Goal: Task Accomplishment & Management: Complete application form

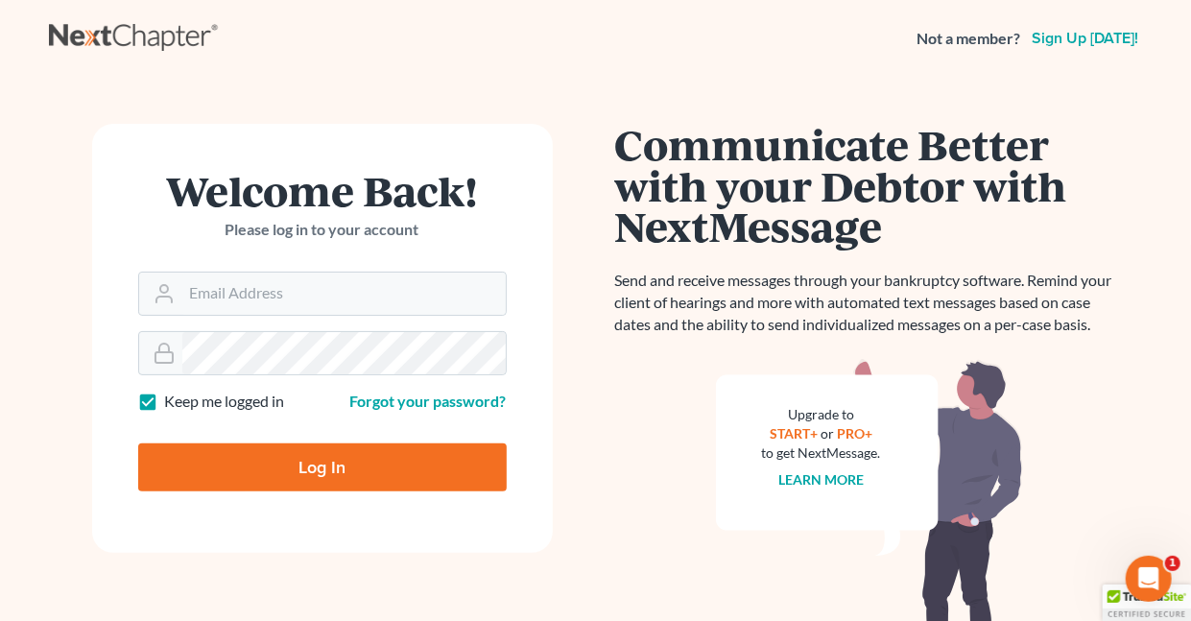
click at [165, 395] on label "Keep me logged in" at bounding box center [225, 402] width 120 height 22
click at [173, 395] on input "Keep me logged in" at bounding box center [179, 397] width 12 height 12
checkbox input "false"
click at [269, 301] on input "Email Address" at bounding box center [343, 293] width 323 height 42
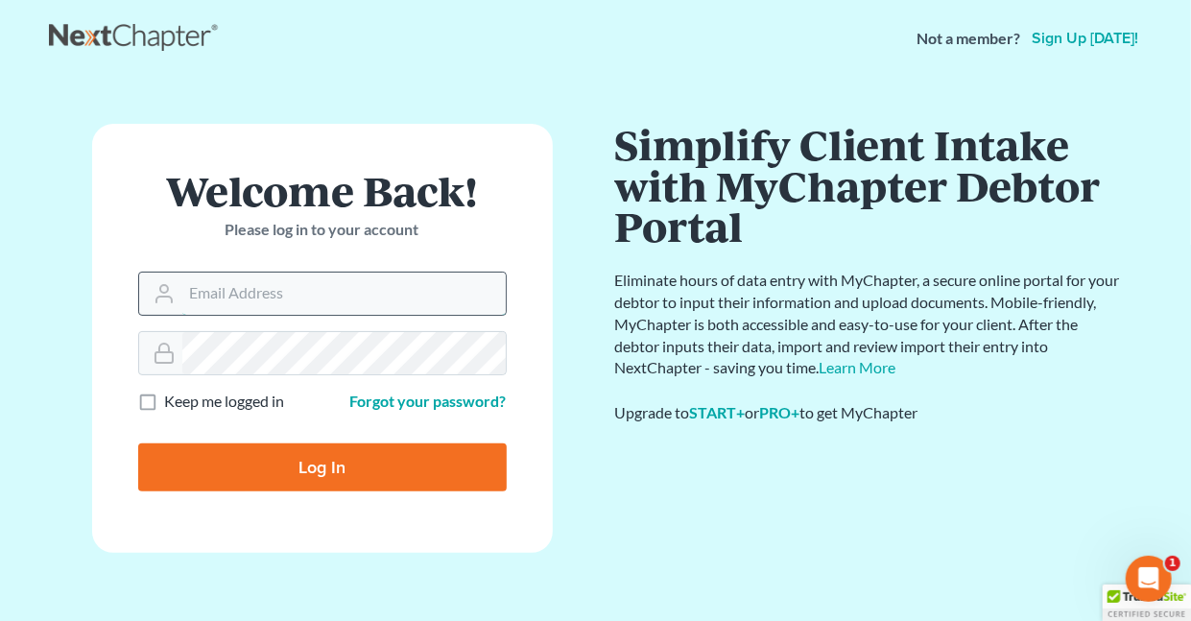
type input "[EMAIL_ADDRESS][DOMAIN_NAME]"
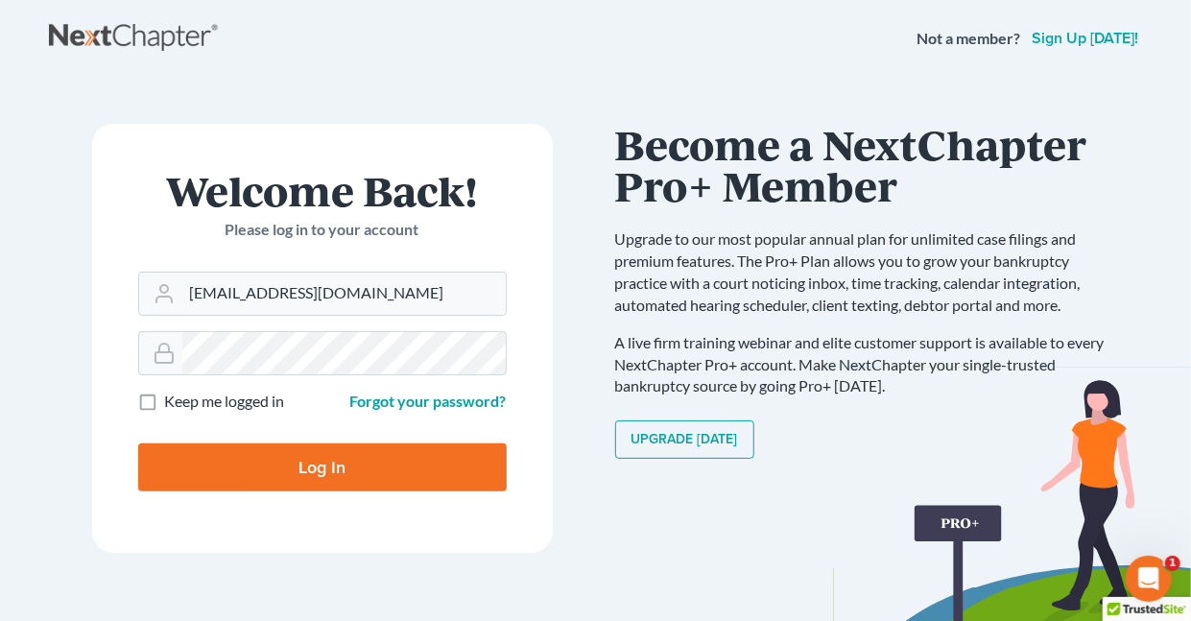
click at [334, 468] on input "Log In" at bounding box center [322, 467] width 368 height 48
type input "Thinking..."
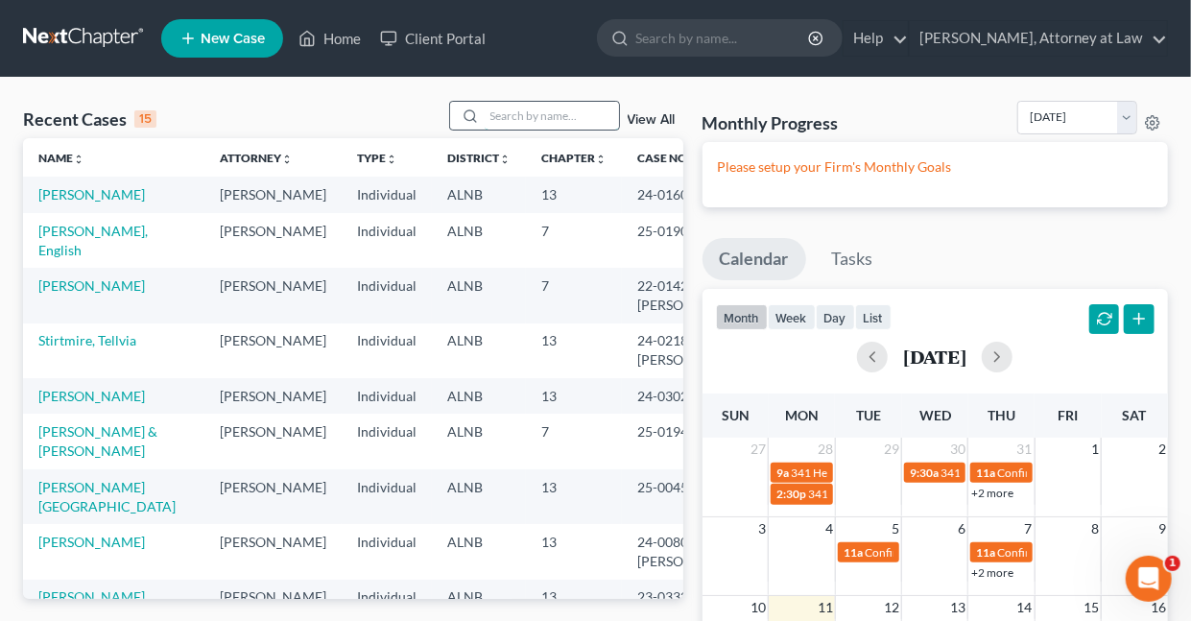
click at [527, 118] on input "search" at bounding box center [552, 116] width 134 height 28
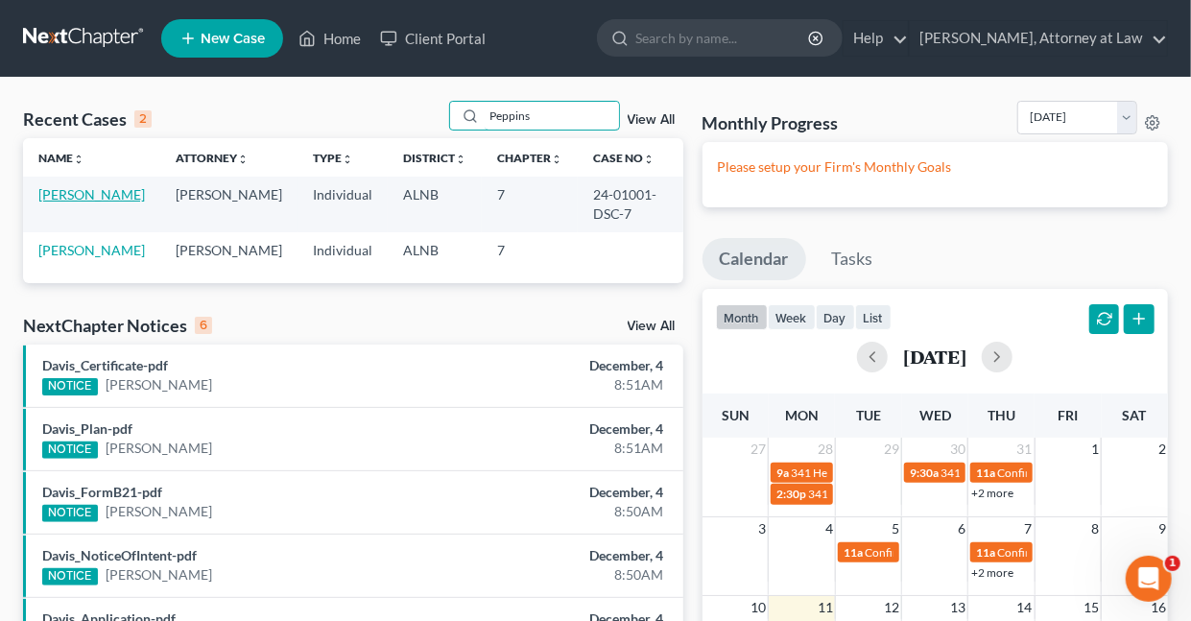
type input "Peppins"
click at [78, 199] on link "Peppins, Melonie" at bounding box center [91, 194] width 107 height 16
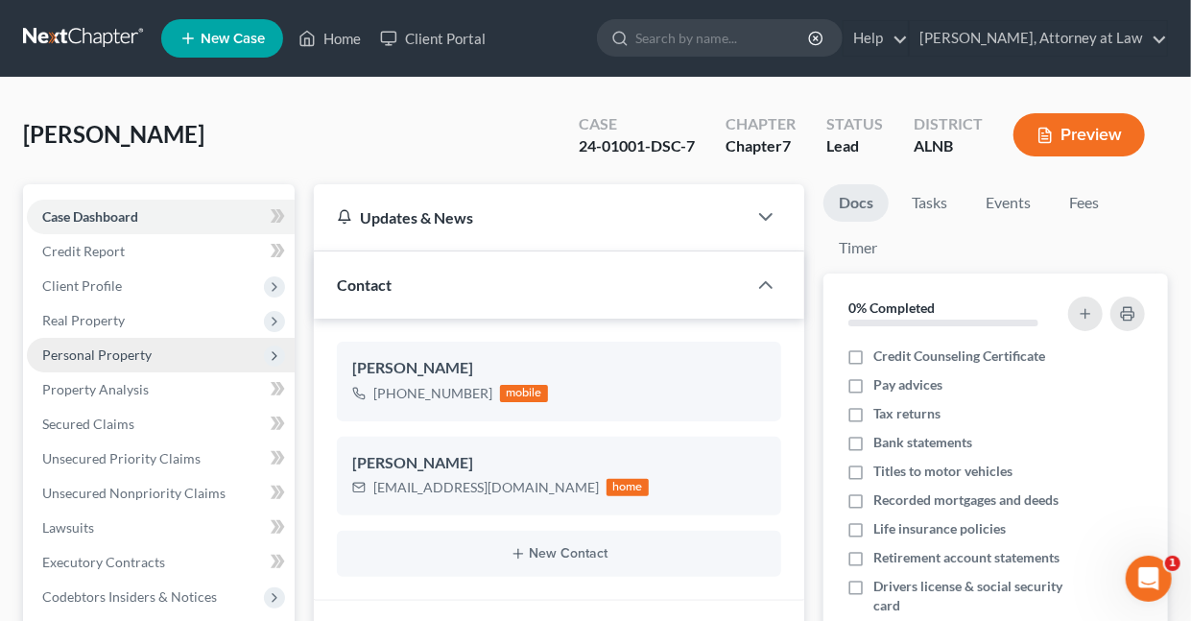
click at [109, 356] on span "Personal Property" at bounding box center [96, 354] width 109 height 16
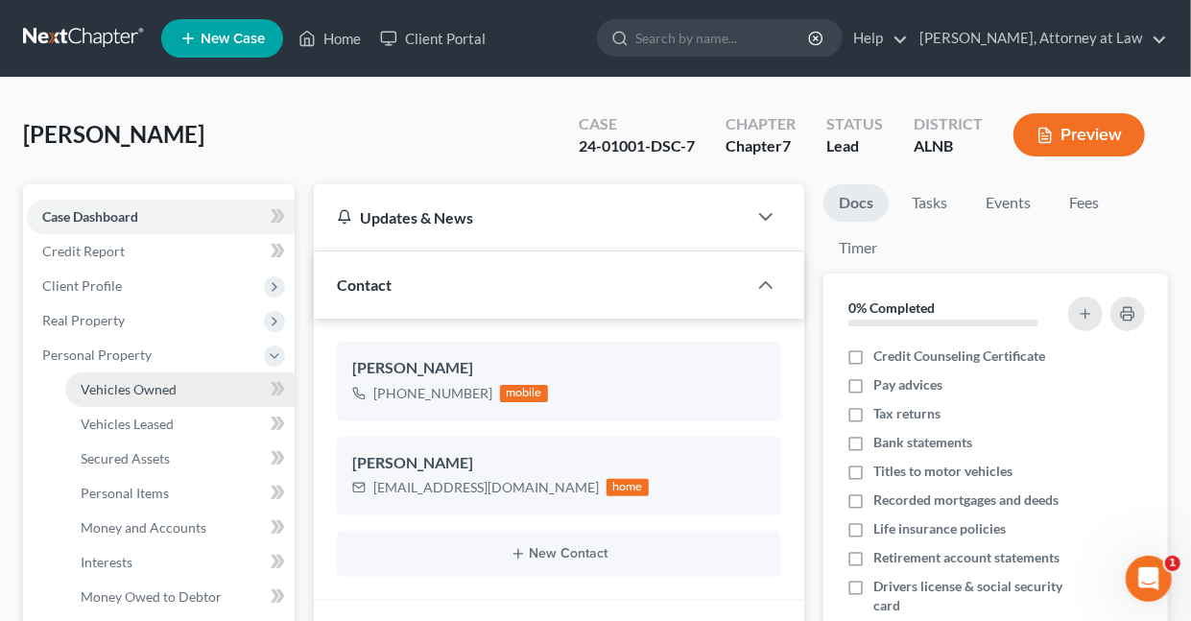
click at [141, 386] on span "Vehicles Owned" at bounding box center [129, 389] width 96 height 16
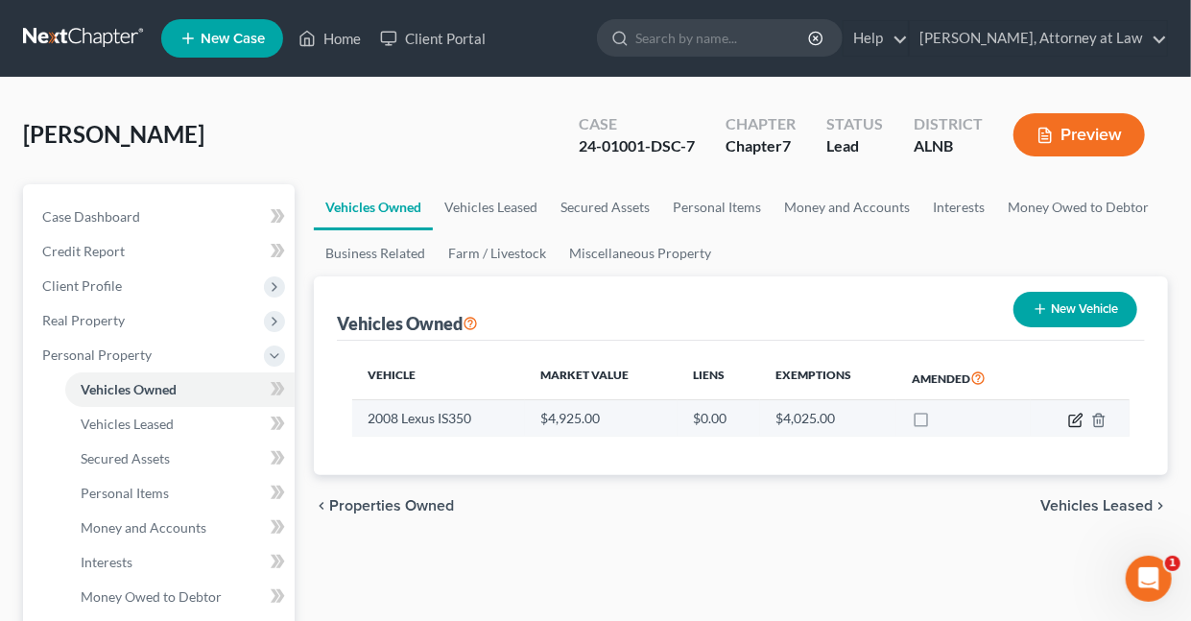
click at [1078, 416] on icon "button" at bounding box center [1075, 420] width 15 height 15
select select "0"
select select "18"
select select "2"
select select "0"
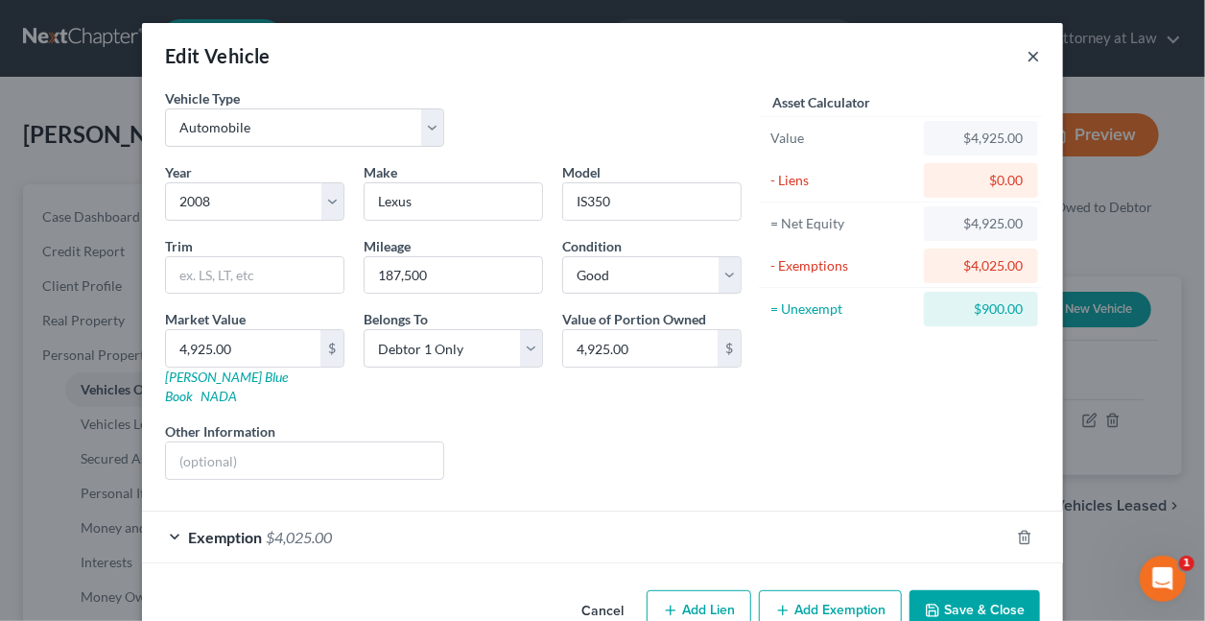
click at [1032, 53] on button "×" at bounding box center [1033, 55] width 13 height 23
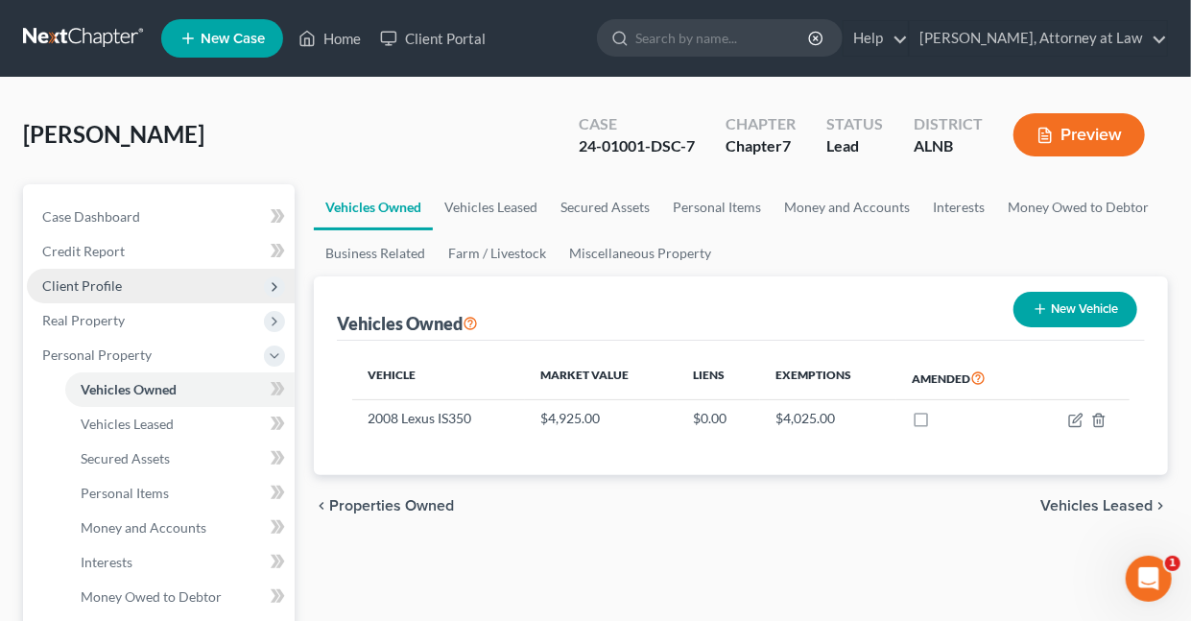
click at [65, 287] on span "Client Profile" at bounding box center [82, 285] width 80 height 16
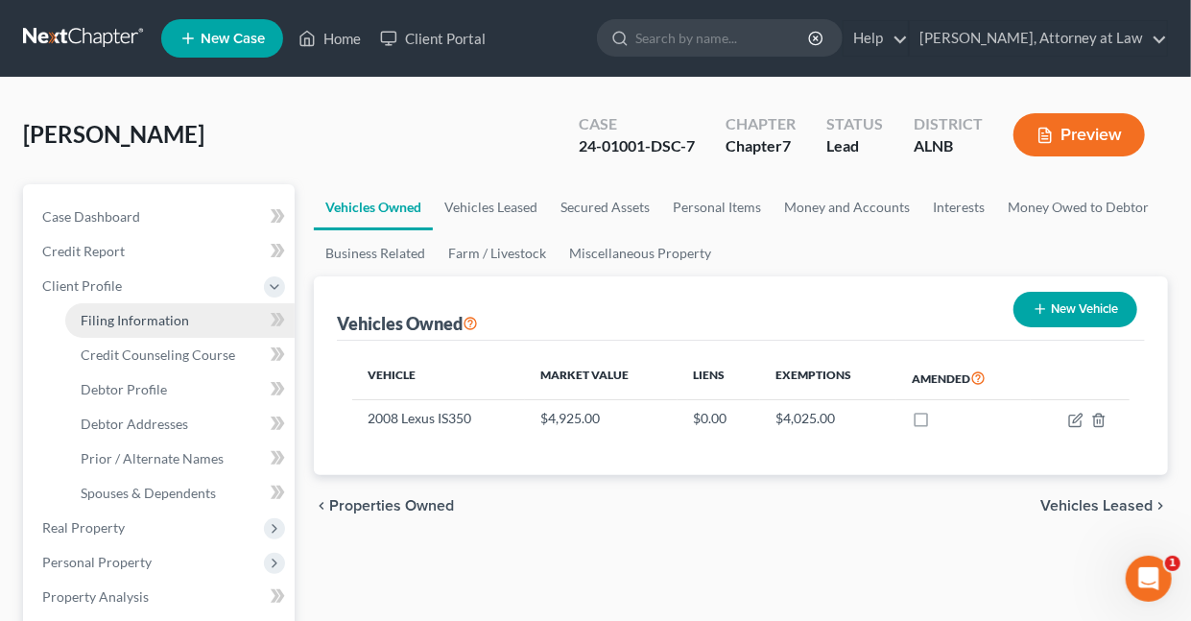
click at [137, 318] on span "Filing Information" at bounding box center [135, 320] width 108 height 16
select select "1"
select select "0"
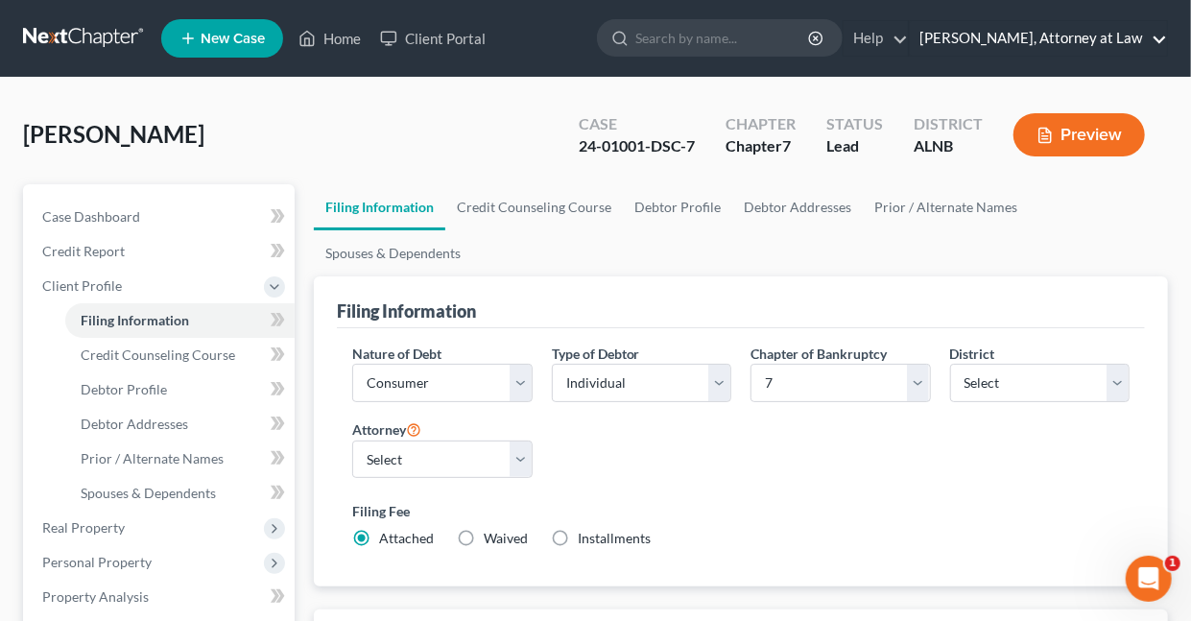
click at [1156, 40] on link "Daisy M. Holder, Attorney at Law" at bounding box center [1038, 38] width 257 height 35
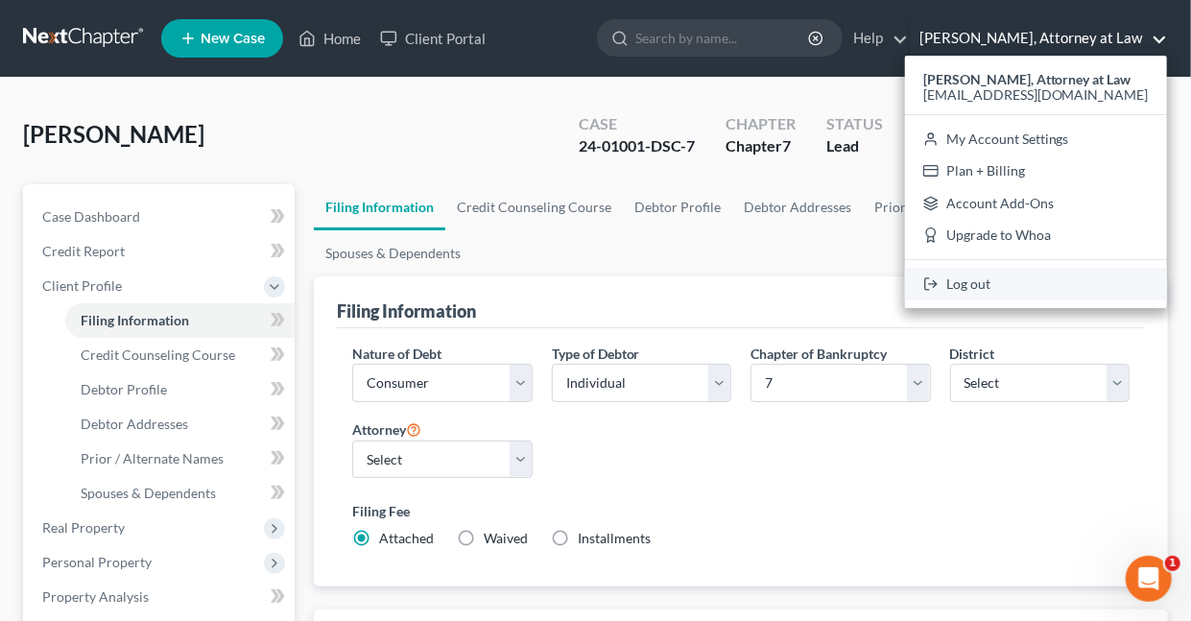
click at [997, 281] on link "Log out" at bounding box center [1036, 284] width 262 height 33
